Goal: Communication & Community: Answer question/provide support

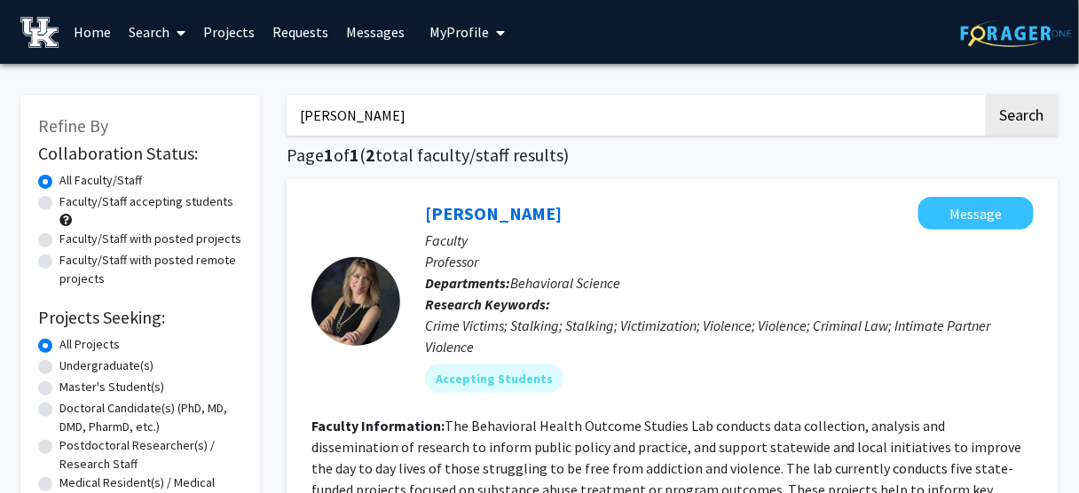
click at [364, 28] on link "Messages" at bounding box center [375, 32] width 76 height 62
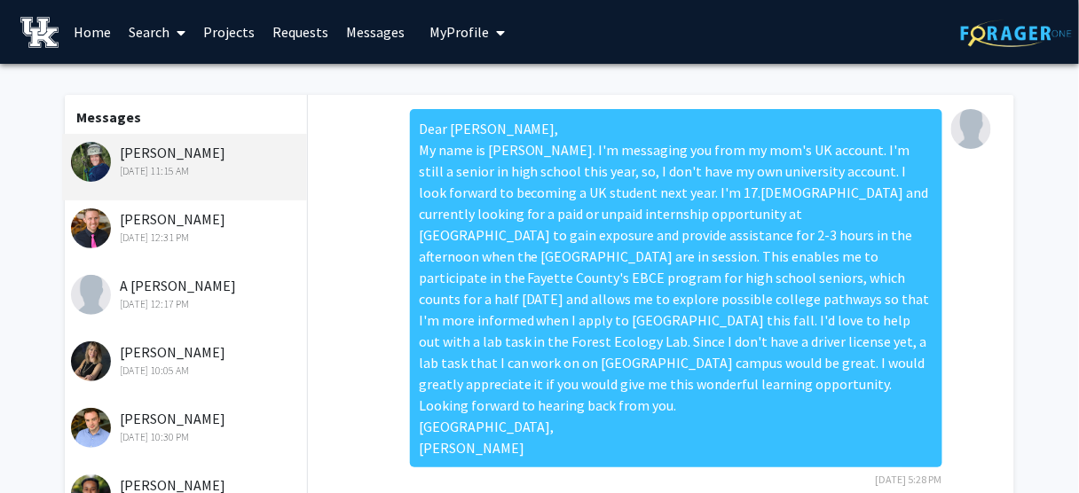
scroll to position [478, 0]
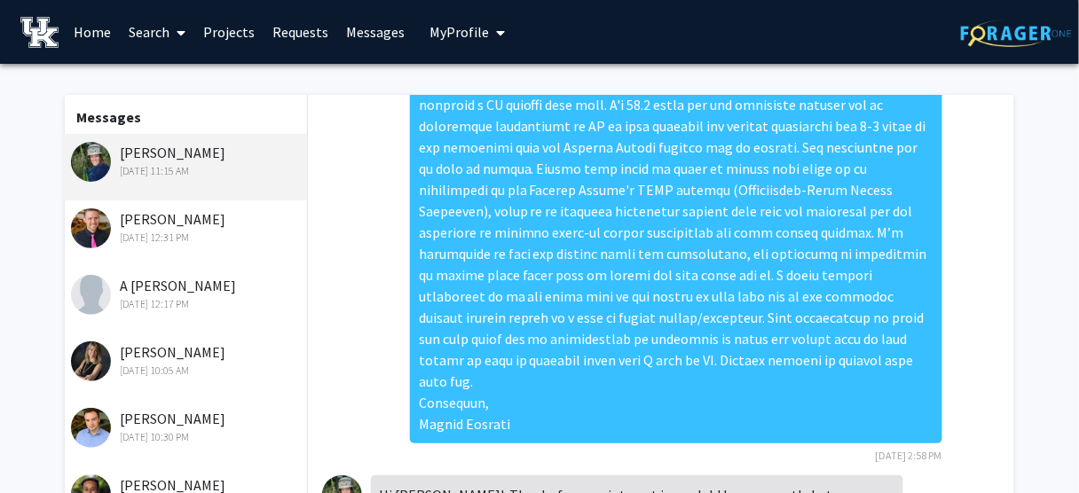
click at [170, 356] on div "[PERSON_NAME] [DATE] 10:05 AM" at bounding box center [187, 360] width 232 height 37
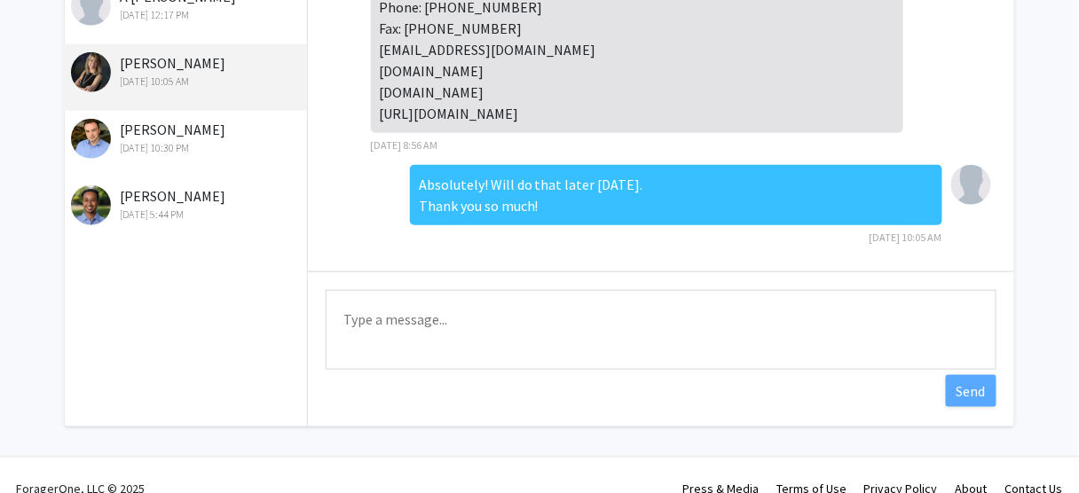
scroll to position [315, 0]
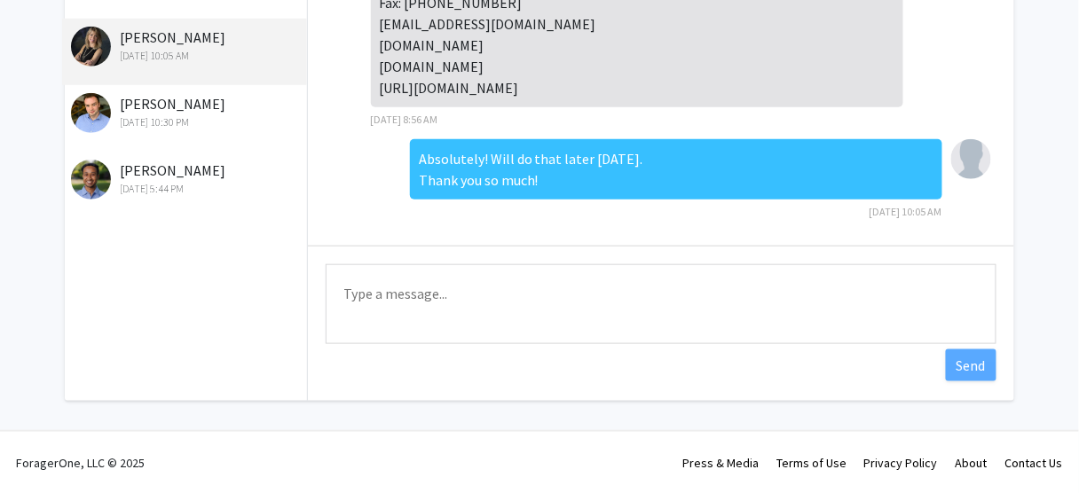
click at [747, 295] on textarea "Type a message" at bounding box center [661, 304] width 671 height 80
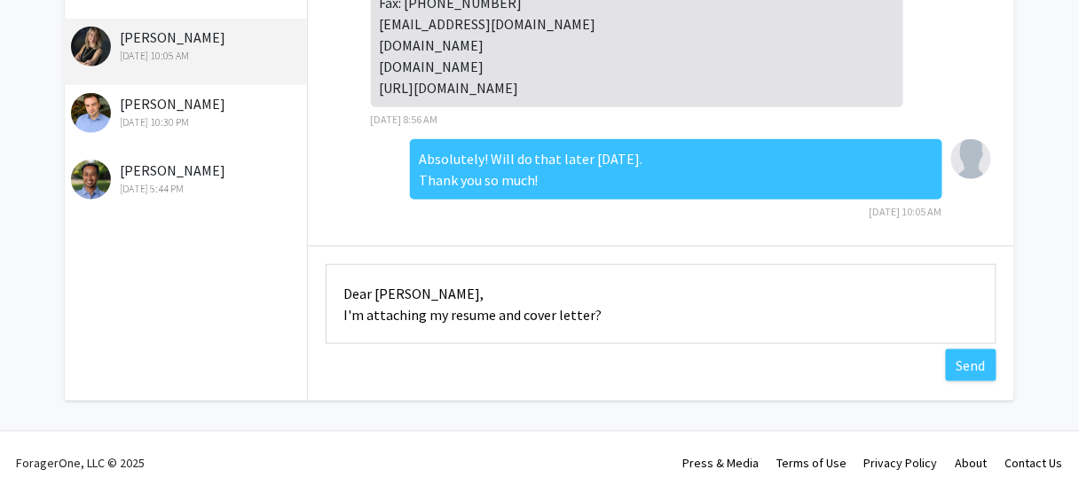
click at [355, 309] on textarea "Dear [PERSON_NAME], I'm attaching my resume and cover letter?" at bounding box center [661, 304] width 671 height 80
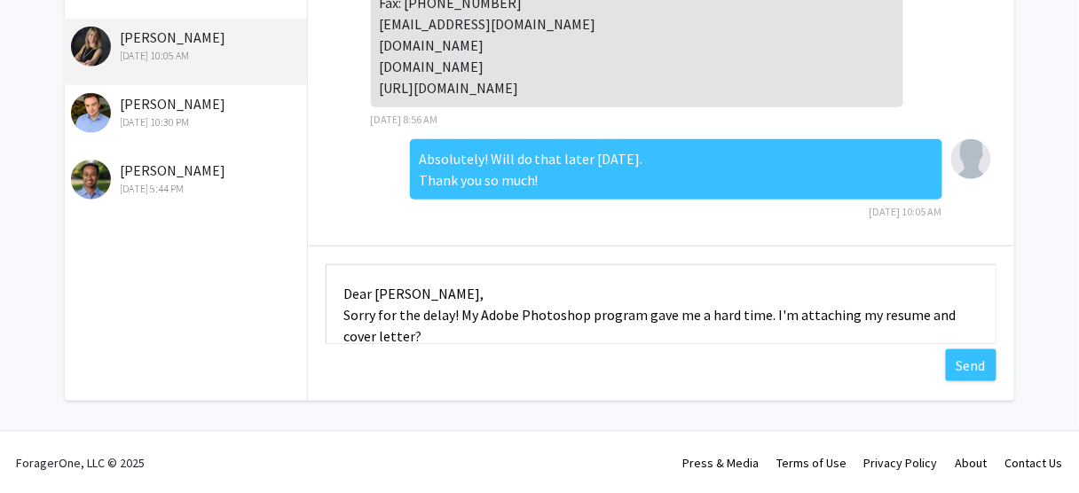
click at [435, 336] on textarea "Dear [PERSON_NAME], Sorry for the delay! My Adobe Photoshop program gave me a h…" at bounding box center [661, 304] width 671 height 80
click at [694, 330] on textarea "Dear [PERSON_NAME], Sorry for the delay! My Adobe Photoshop program gave me a h…" at bounding box center [661, 304] width 671 height 80
click at [692, 332] on textarea "Dear [PERSON_NAME], Sorry for the delay! My Adobe Photoshop program gave me a h…" at bounding box center [661, 304] width 671 height 80
click at [342, 291] on textarea "Dear [PERSON_NAME], Sorry for the delay! My Adobe Photoshop program gave me a h…" at bounding box center [661, 304] width 671 height 80
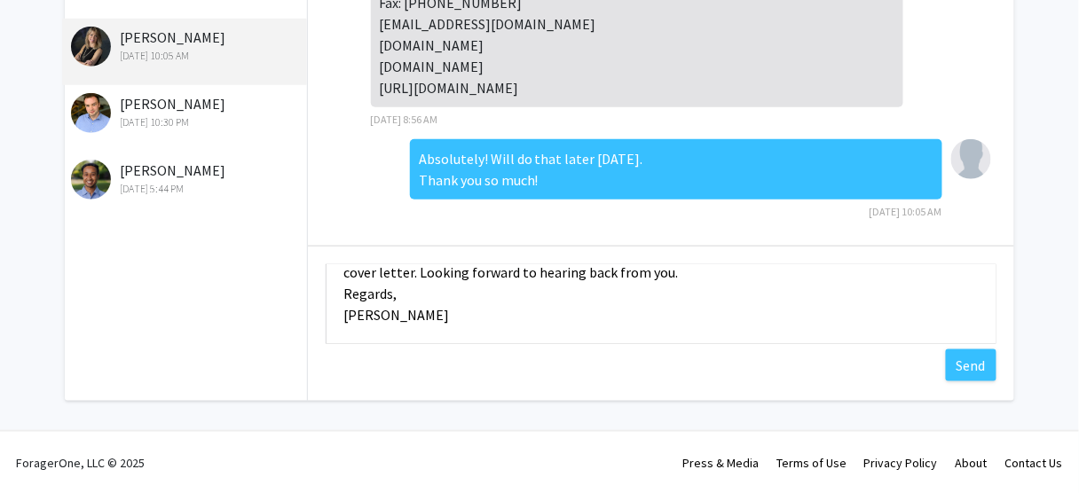
scroll to position [0, 0]
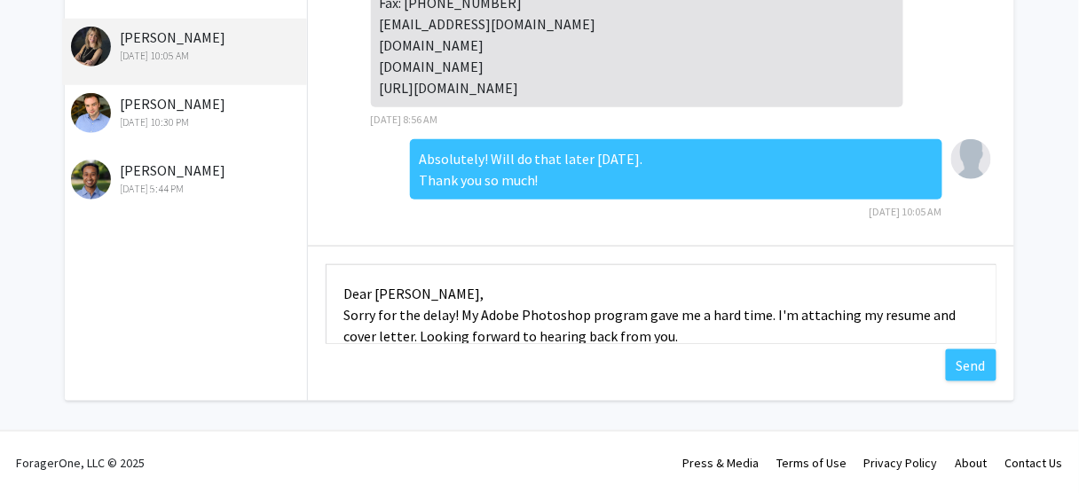
type textarea "Dear [PERSON_NAME], Sorry for the delay! My Adobe Photoshop program gave me a h…"
